Goal: Task Accomplishment & Management: Complete application form

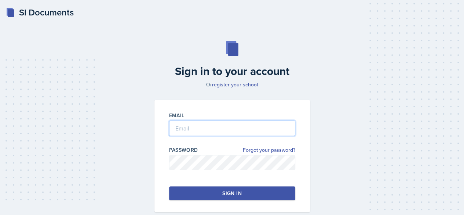
click at [222, 127] on input "email" at bounding box center [232, 127] width 126 height 15
type input "[EMAIL_ADDRESS][DOMAIN_NAME]"
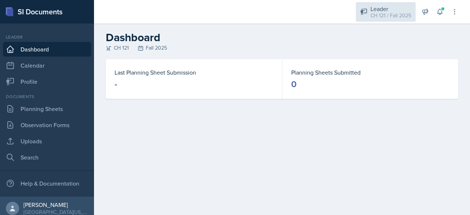
click at [387, 8] on div "Leader" at bounding box center [390, 8] width 41 height 9
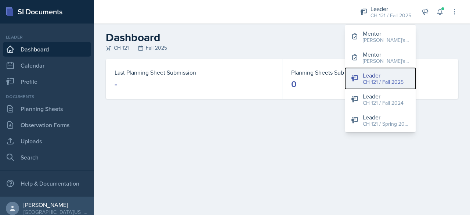
click at [365, 80] on div "CH 121 / Fall 2025" at bounding box center [383, 82] width 41 height 8
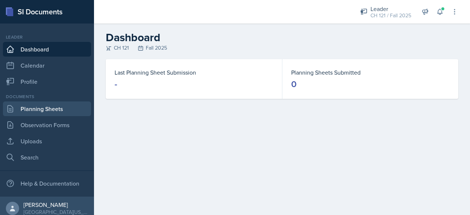
click at [41, 102] on link "Planning Sheets" at bounding box center [47, 108] width 88 height 15
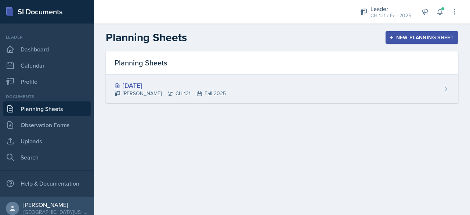
click at [238, 95] on div "[DATE] [PERSON_NAME] CH 121 Fall 2025" at bounding box center [282, 89] width 352 height 29
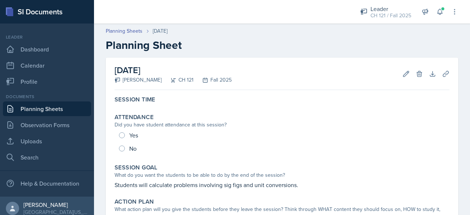
click at [42, 108] on link "Planning Sheets" at bounding box center [47, 108] width 88 height 15
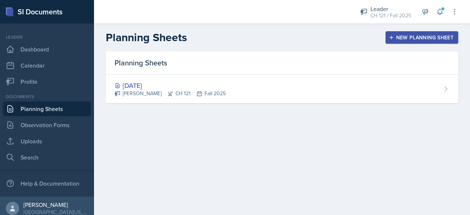
drag, startPoint x: 431, startPoint y: 90, endPoint x: 264, endPoint y: 170, distance: 185.2
click at [264, 170] on main "Planning Sheets New Planning Sheet Planning Sheets [DATE] [PERSON_NAME] CH 121 …" at bounding box center [282, 118] width 376 height 191
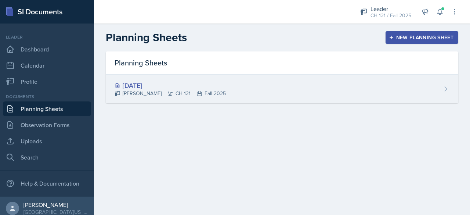
click at [309, 85] on div "[DATE] [PERSON_NAME] CH 121 Fall 2025" at bounding box center [282, 89] width 352 height 29
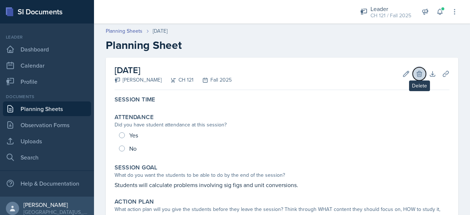
click at [413, 76] on button "Delete" at bounding box center [419, 73] width 13 height 13
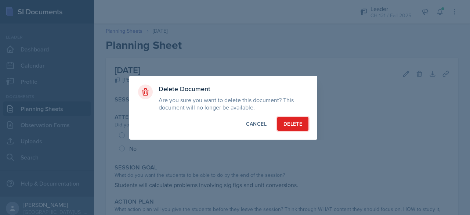
click at [294, 123] on div "Delete" at bounding box center [292, 123] width 19 height 7
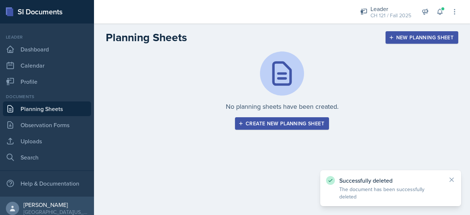
click at [247, 125] on div "Create new planning sheet" at bounding box center [282, 123] width 84 height 6
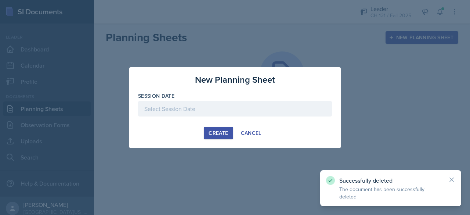
click at [209, 106] on div at bounding box center [235, 108] width 194 height 15
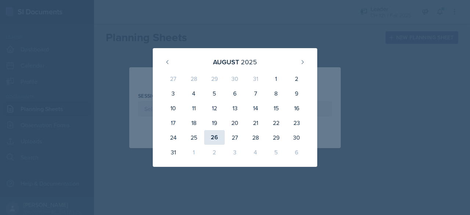
click at [211, 141] on div "26" at bounding box center [214, 137] width 21 height 15
type input "[DATE]"
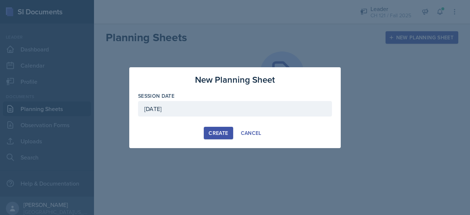
click at [221, 134] on div "Create" at bounding box center [218, 133] width 19 height 6
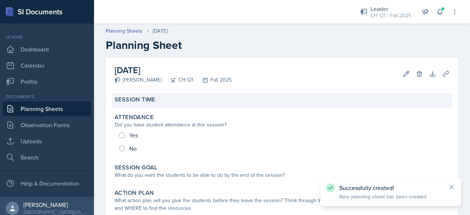
click at [157, 105] on div "Session Time" at bounding box center [282, 100] width 341 height 15
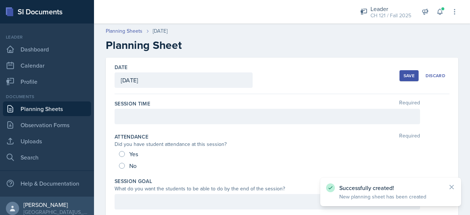
click at [157, 112] on div at bounding box center [267, 116] width 305 height 15
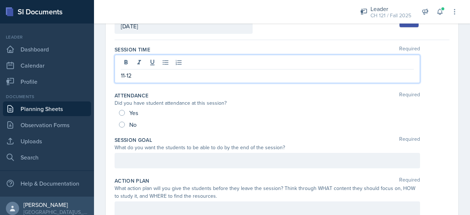
scroll to position [55, 0]
click at [178, 157] on p at bounding box center [267, 159] width 293 height 9
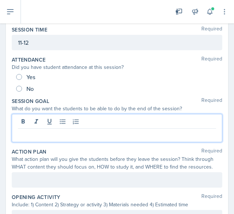
click at [25, 133] on p at bounding box center [117, 134] width 198 height 9
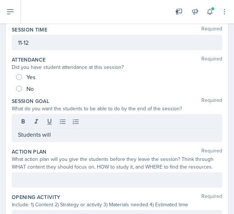
click at [87, 133] on p "Students will" at bounding box center [117, 134] width 198 height 9
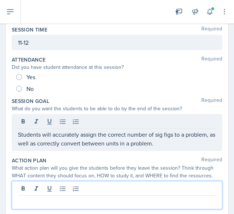
click at [119, 187] on div at bounding box center [117, 195] width 211 height 28
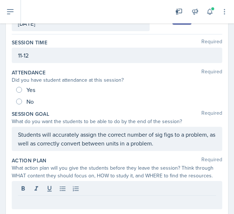
click at [42, 202] on p at bounding box center [117, 201] width 198 height 9
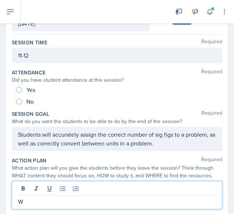
click at [42, 202] on p "W" at bounding box center [117, 201] width 198 height 9
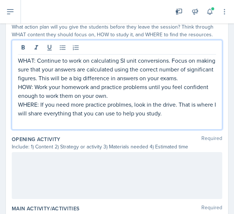
scroll to position [184, 0]
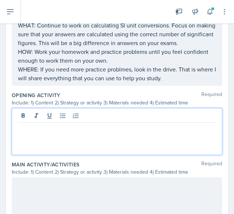
click at [110, 124] on p at bounding box center [117, 128] width 198 height 9
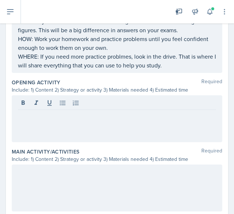
click at [49, 122] on div at bounding box center [117, 118] width 211 height 47
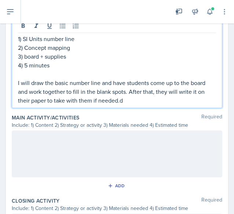
scroll to position [296, 0]
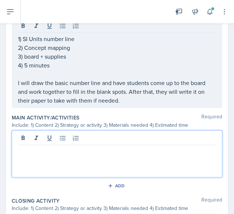
click at [39, 140] on div at bounding box center [117, 154] width 211 height 47
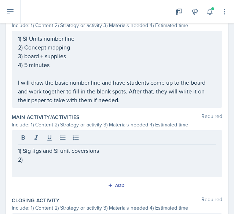
click at [33, 160] on p "2)" at bounding box center [117, 159] width 198 height 9
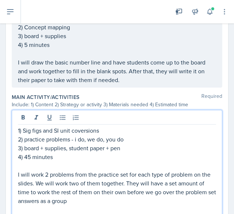
scroll to position [312, 0]
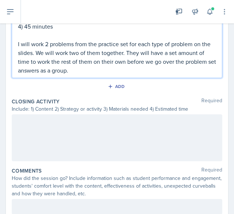
click at [50, 128] on div at bounding box center [117, 138] width 211 height 47
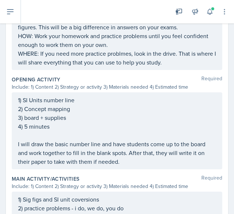
scroll to position [0, 0]
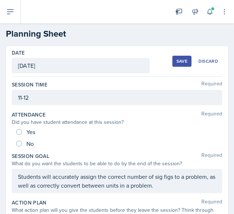
click at [177, 63] on div "Save" at bounding box center [182, 61] width 11 height 6
